Goal: Information Seeking & Learning: Learn about a topic

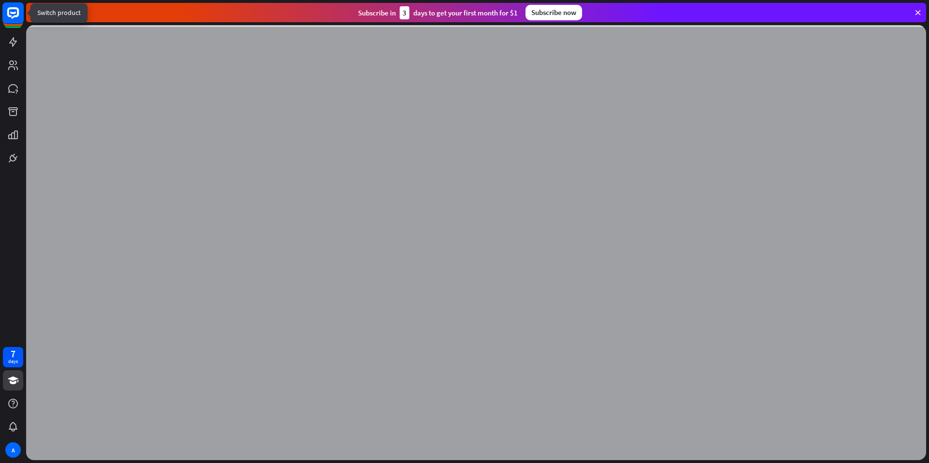
click at [19, 14] on rect at bounding box center [12, 12] width 21 height 21
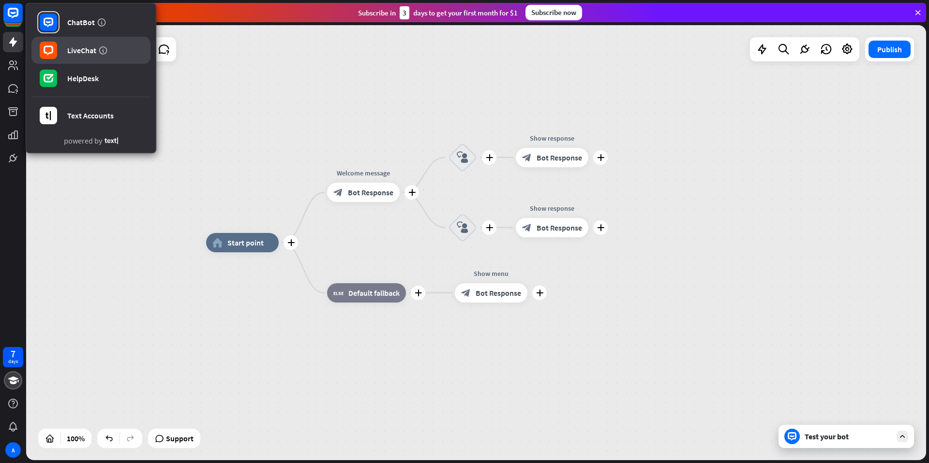
click at [86, 50] on div "ChatBot LiveChat HelpDesk Text Accounts powered by 7 days A close Product Help …" at bounding box center [464, 231] width 929 height 463
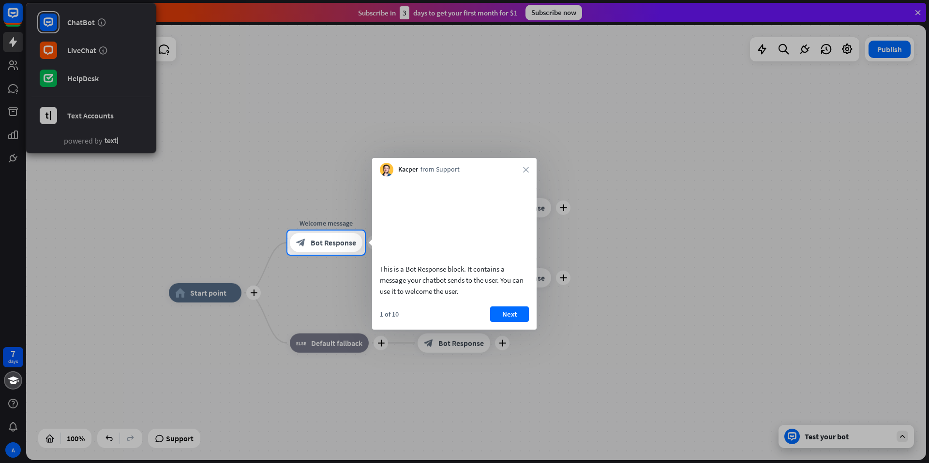
click at [83, 49] on div at bounding box center [464, 115] width 929 height 231
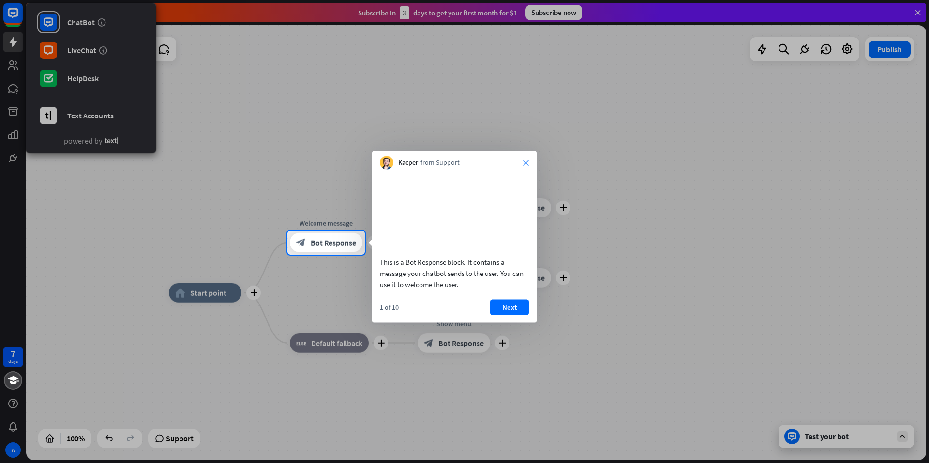
click at [526, 160] on icon "close" at bounding box center [526, 163] width 6 height 6
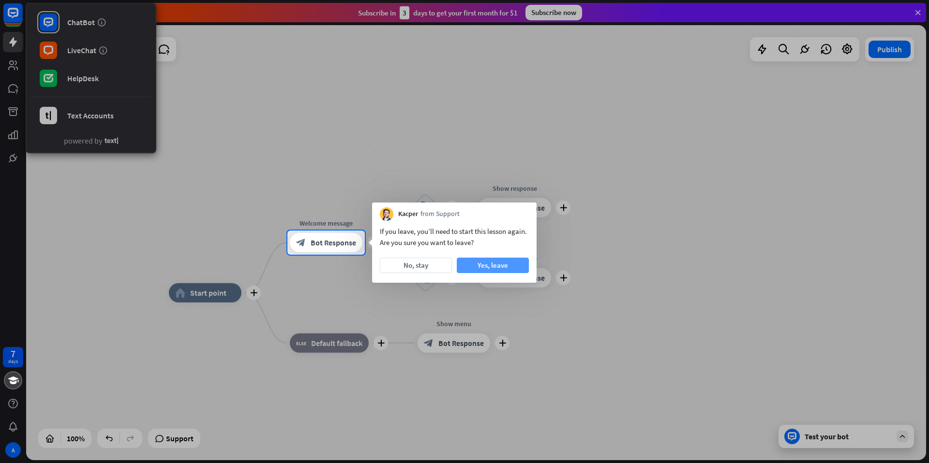
click at [483, 264] on button "Yes, leave" at bounding box center [493, 265] width 72 height 15
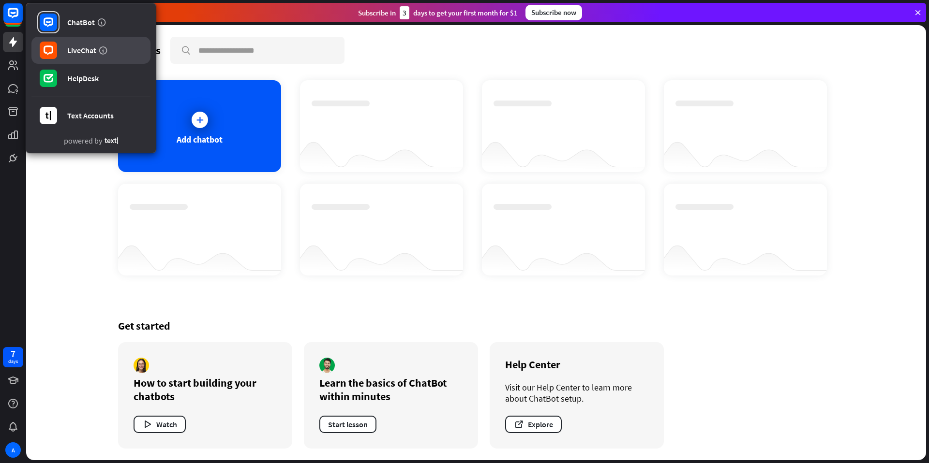
click at [85, 55] on link "LiveChat" at bounding box center [90, 50] width 119 height 27
